Goal: Task Accomplishment & Management: Use online tool/utility

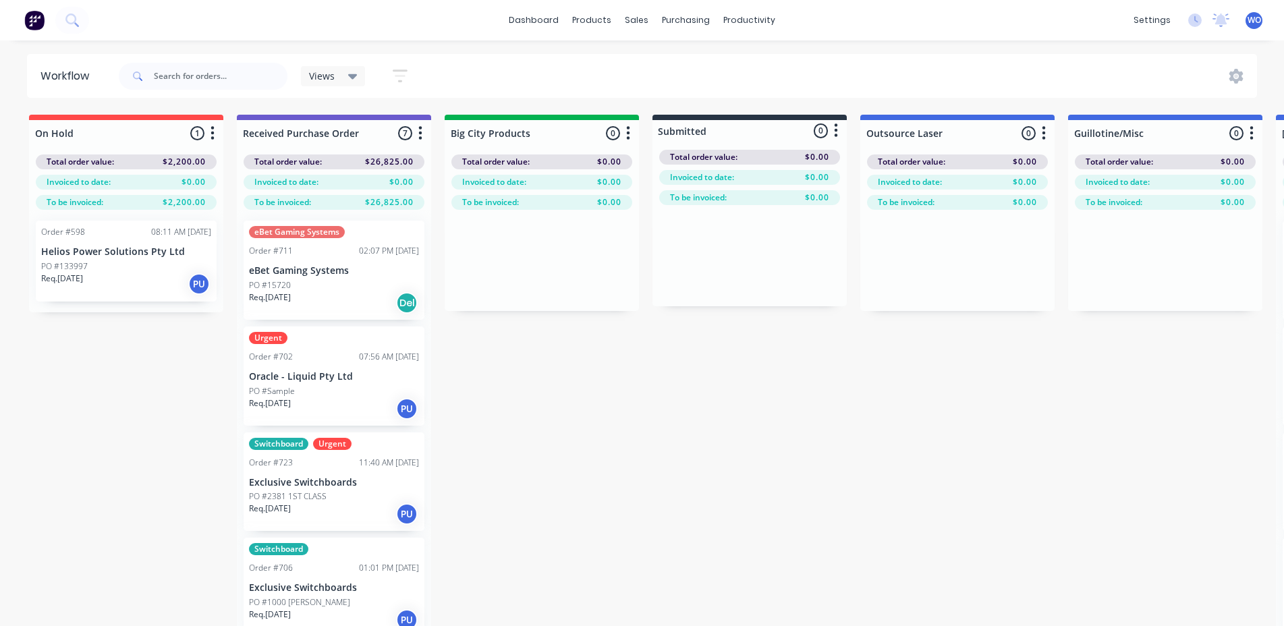
scroll to position [0, 4586]
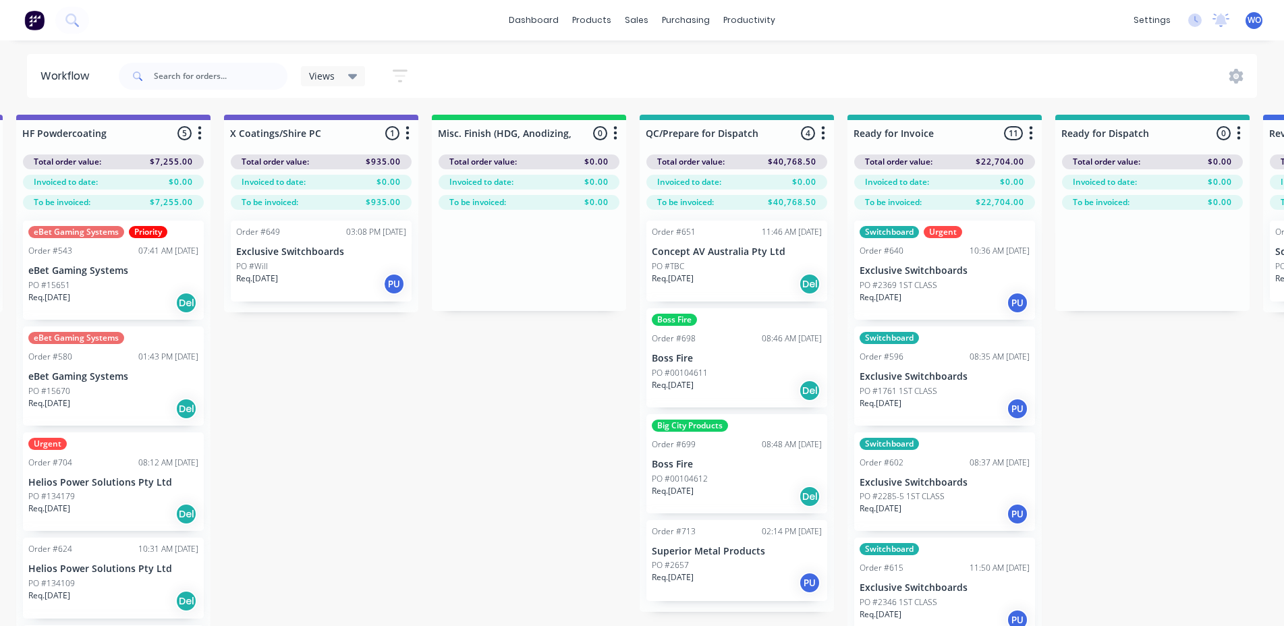
click at [26, 22] on img at bounding box center [34, 20] width 20 height 20
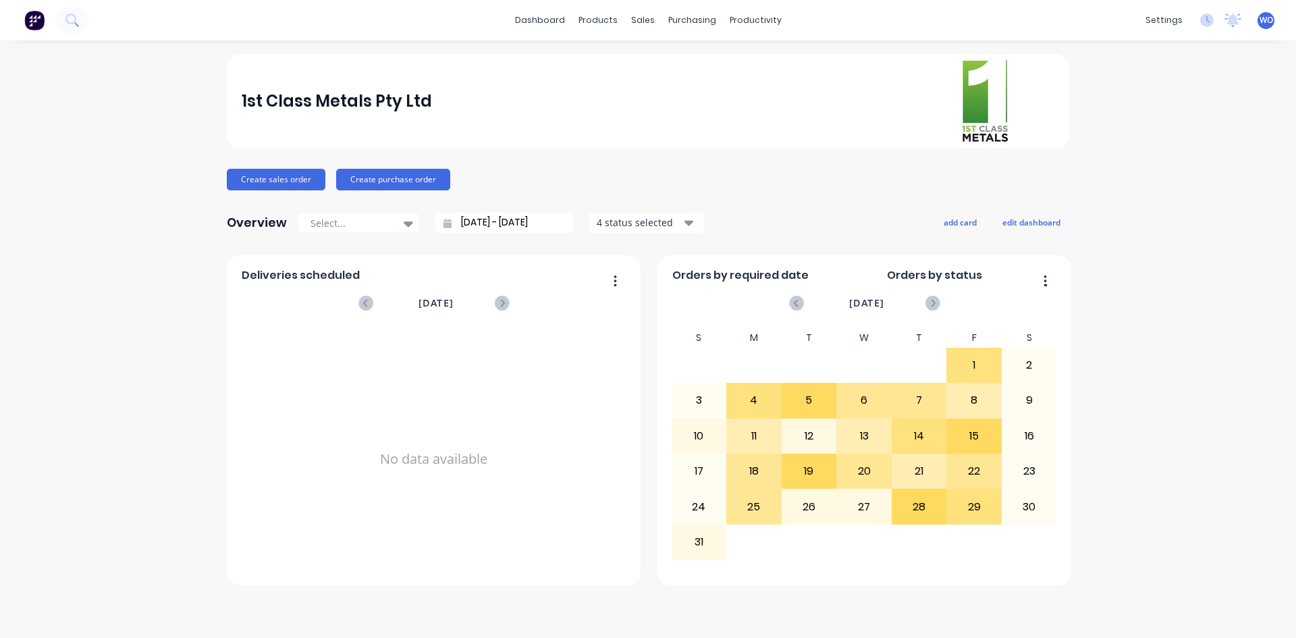
click at [0, 0] on html "dashboard products sales purchasing productivity dashboard products Product Cat…" at bounding box center [648, 319] width 1296 height 638
click at [713, 121] on div "1st Class Metals Pty Ltd" at bounding box center [648, 101] width 813 height 86
click at [760, 57] on link "Workflow" at bounding box center [807, 64] width 179 height 27
